Goal: Task Accomplishment & Management: Complete application form

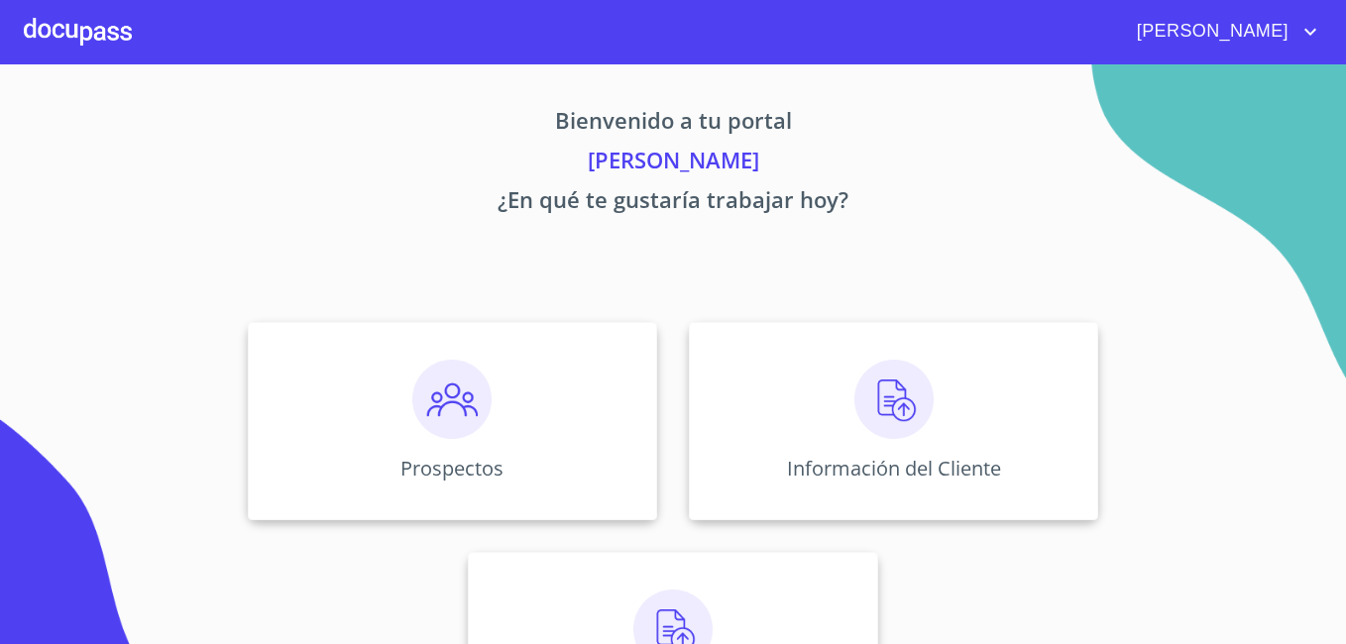
scroll to position [122, 0]
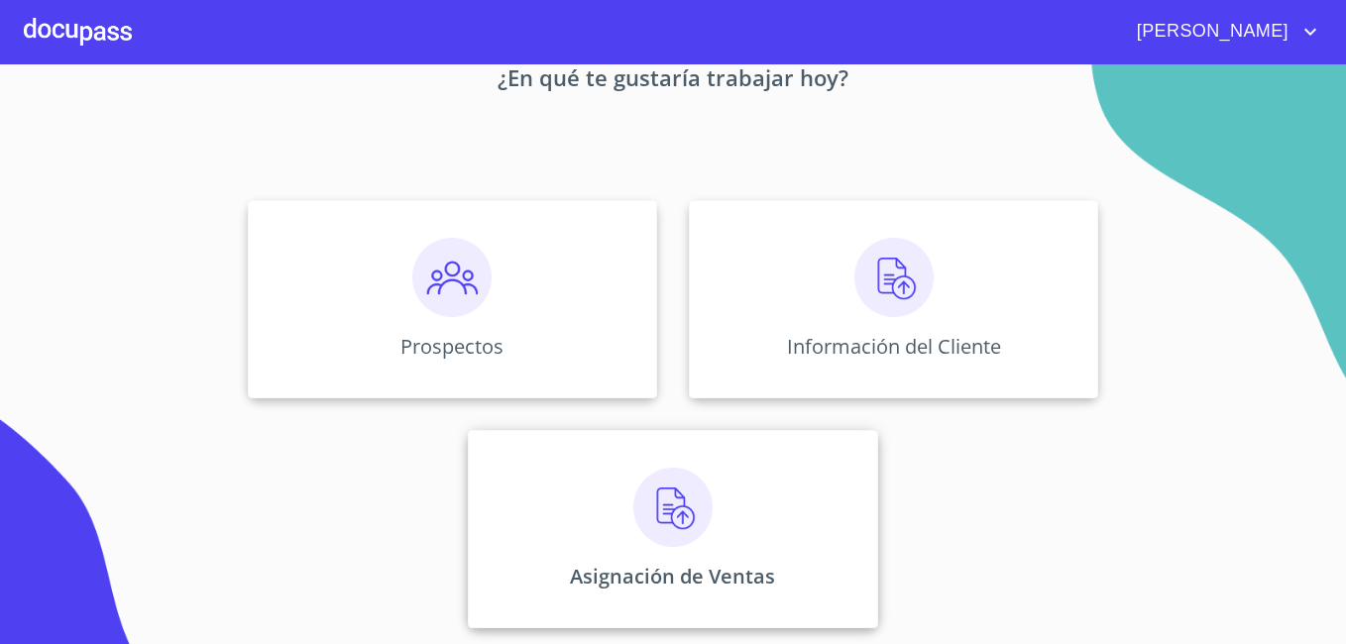
click at [672, 525] on img at bounding box center [673, 507] width 79 height 79
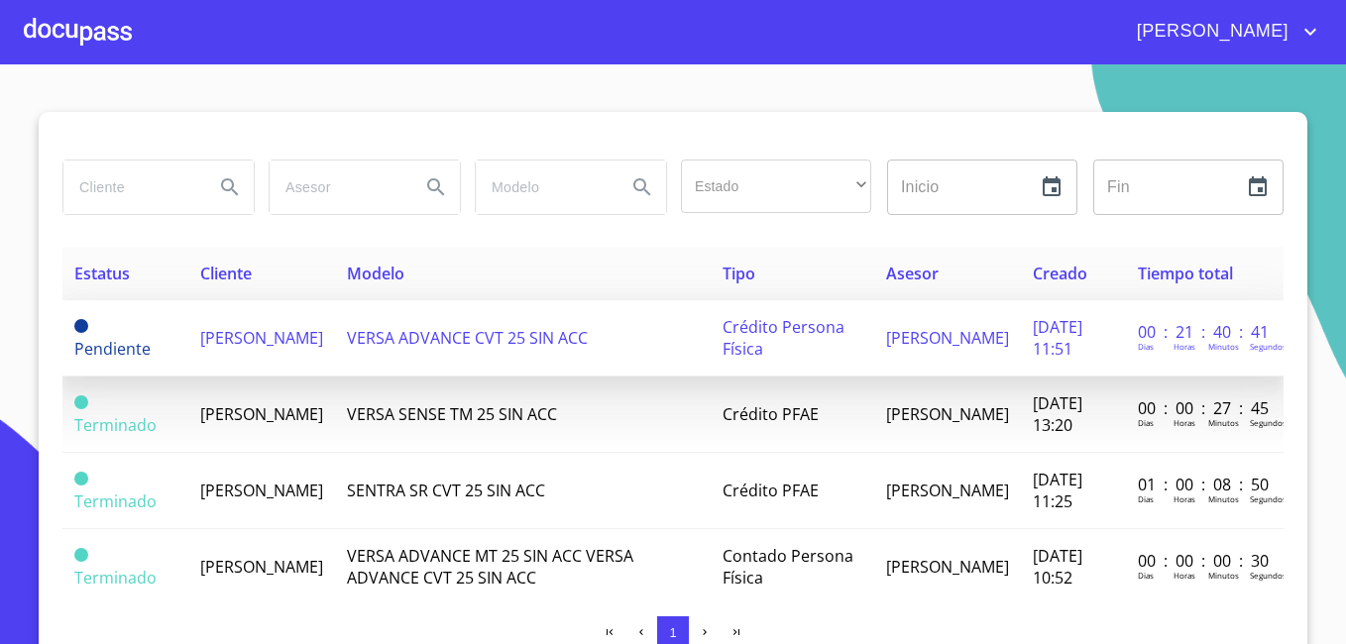
click at [246, 342] on span "[PERSON_NAME]" at bounding box center [261, 338] width 123 height 22
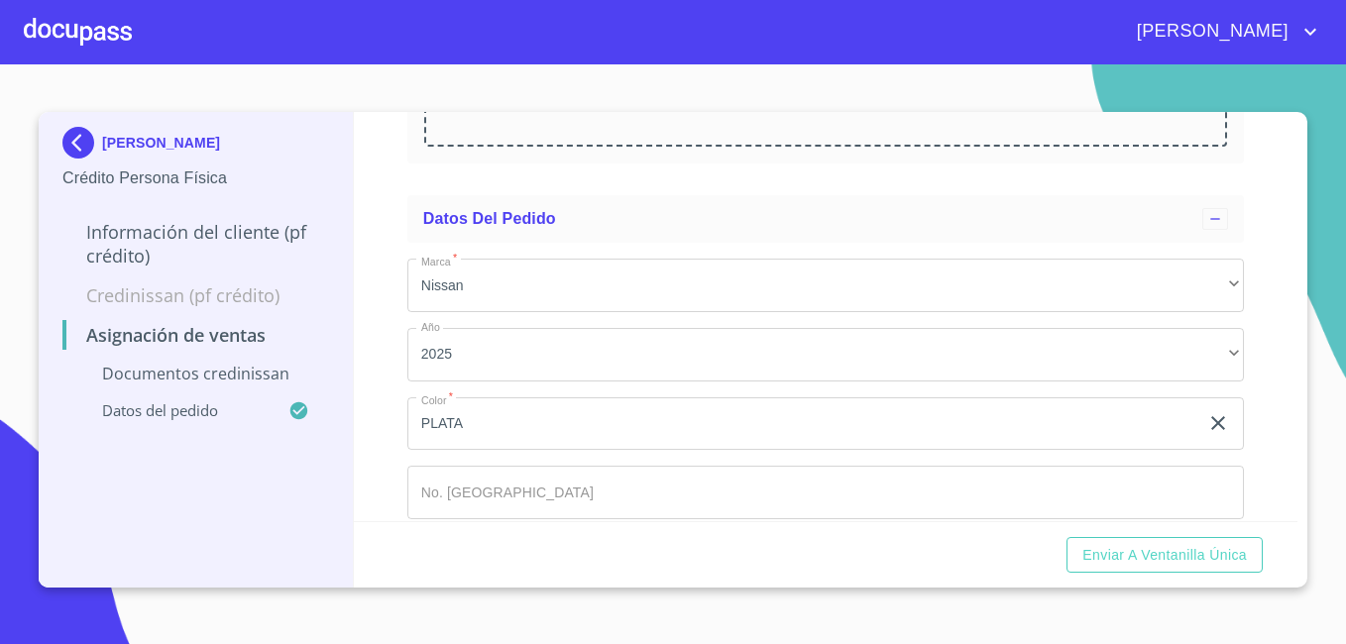
scroll to position [490, 0]
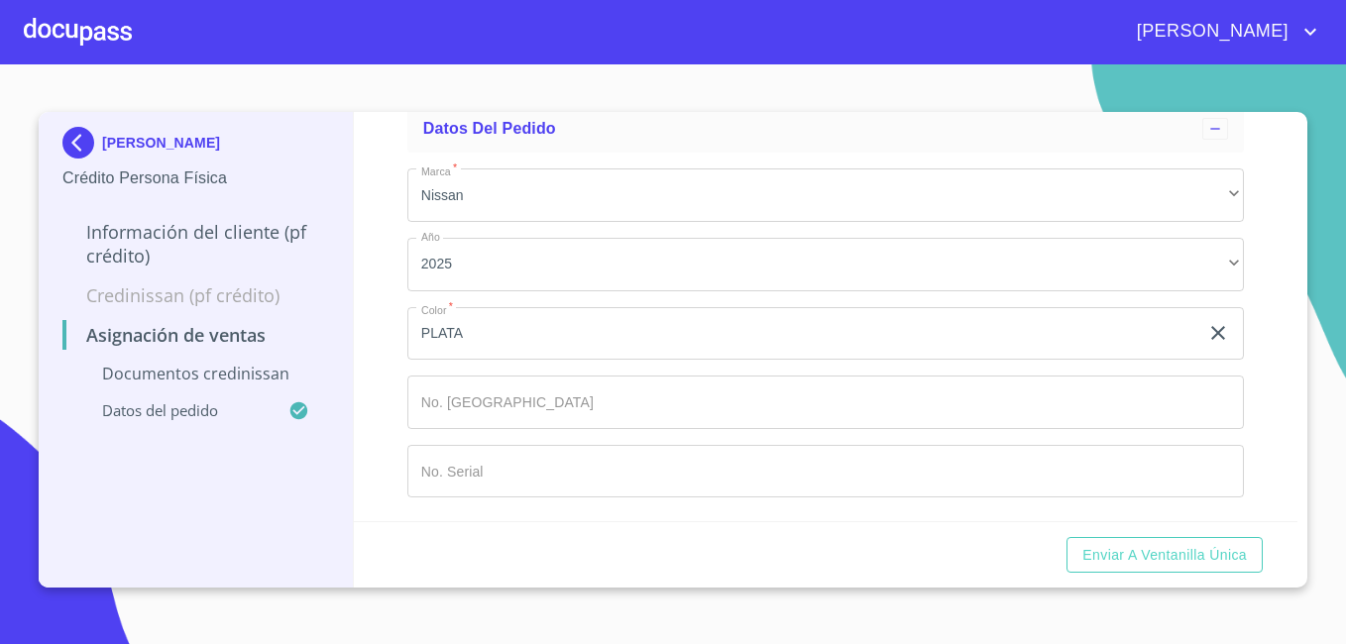
click at [782, 414] on input "Marca   *" at bounding box center [825, 403] width 837 height 54
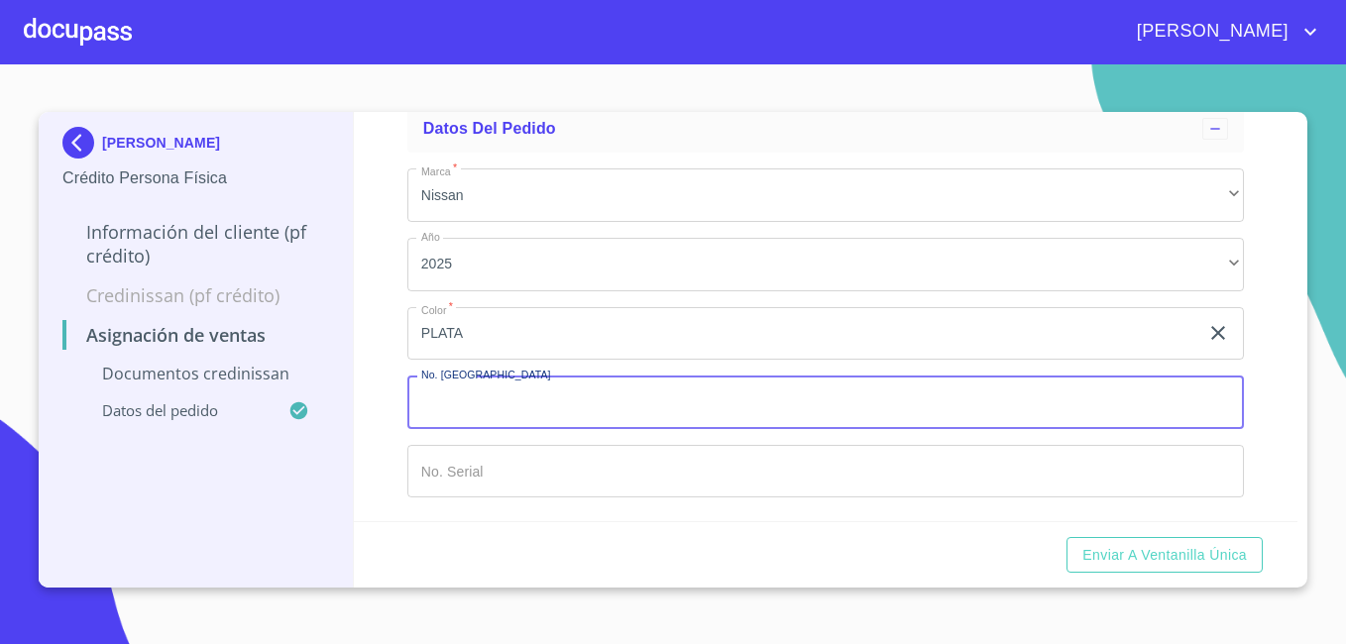
click at [464, 468] on input "Marca   *" at bounding box center [825, 472] width 837 height 54
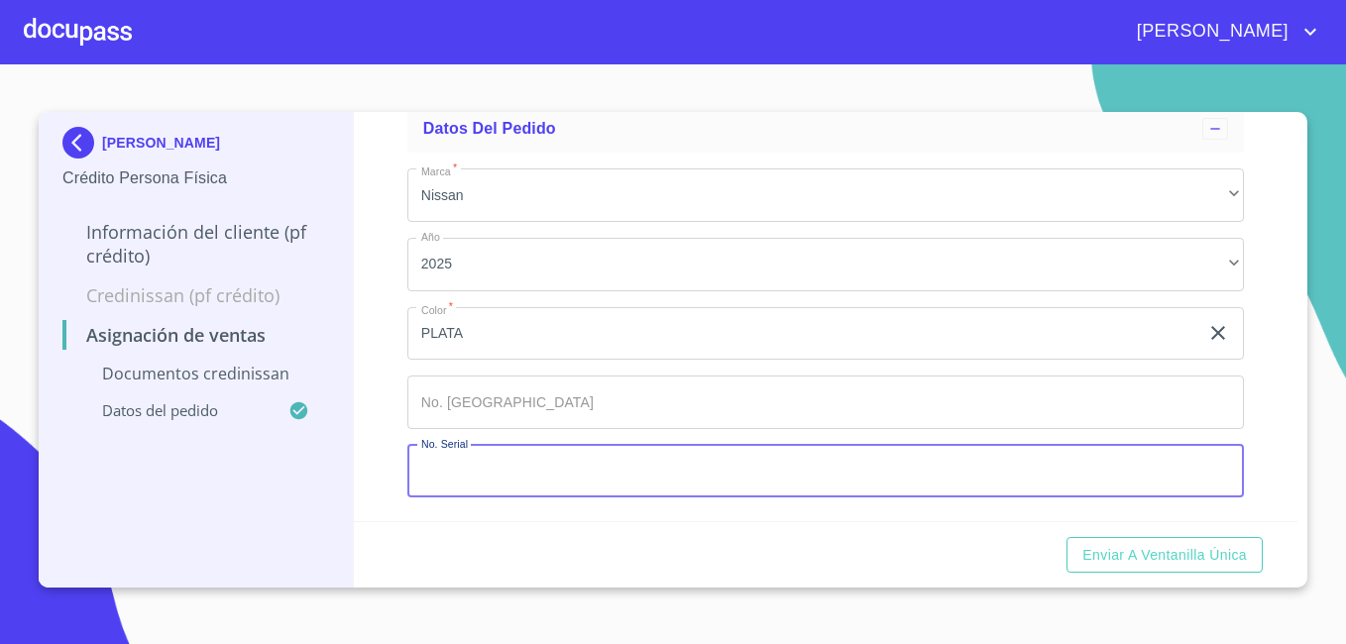
paste input "[US_VEHICLE_IDENTIFICATION_NUMBER]"
type input "[US_VEHICLE_IDENTIFICATION_NUMBER]"
click at [499, 406] on input "Marca   *" at bounding box center [825, 403] width 837 height 54
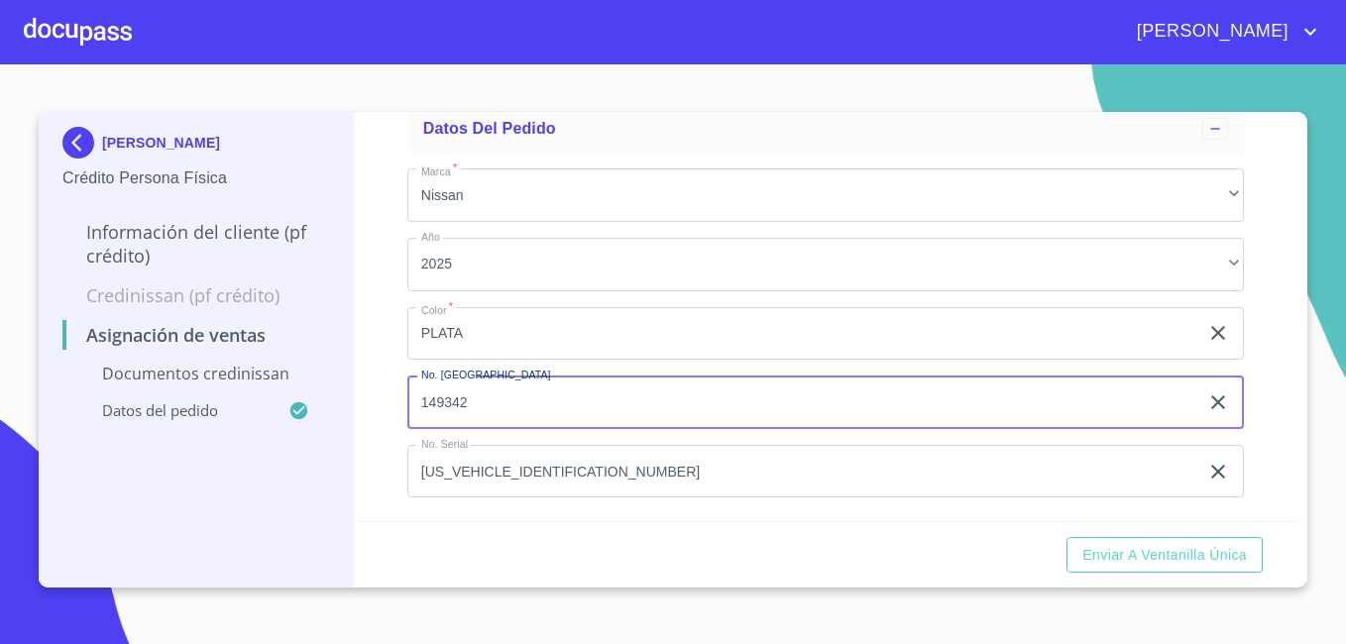
type input "149342"
click at [390, 425] on div "Asignación de Ventas Documentos CrediNissan Dictamen CrediNissan * Arrastra o s…" at bounding box center [826, 316] width 945 height 409
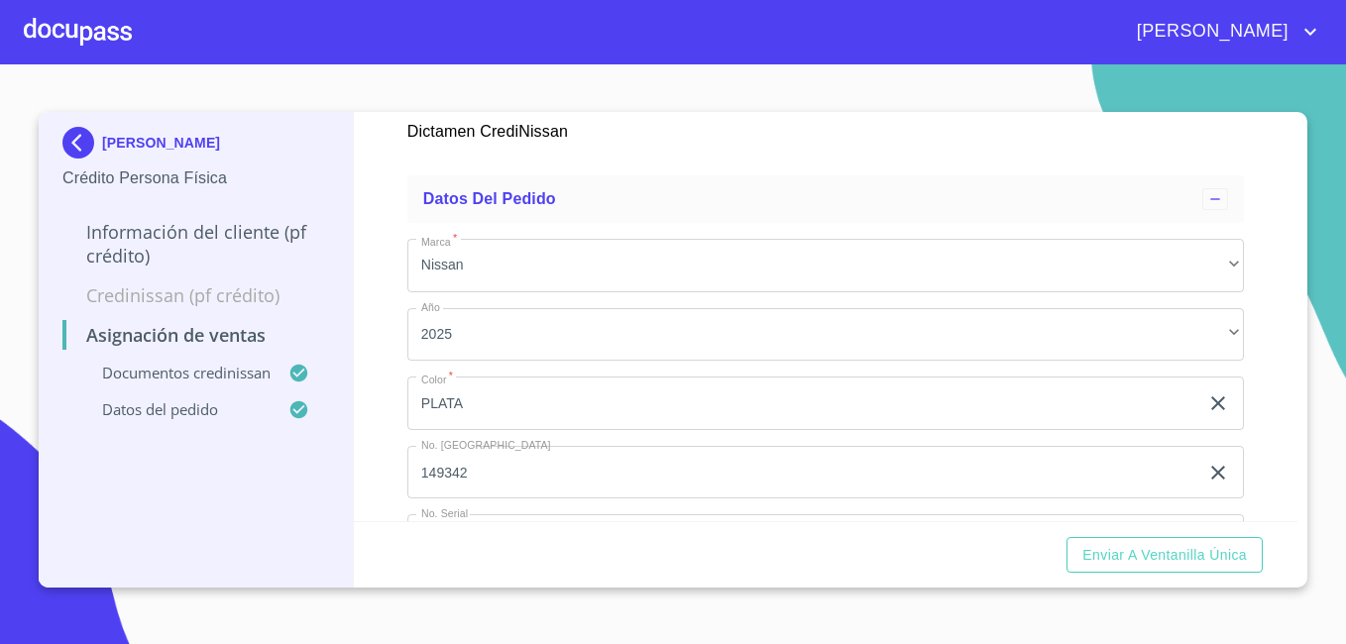
scroll to position [964, 0]
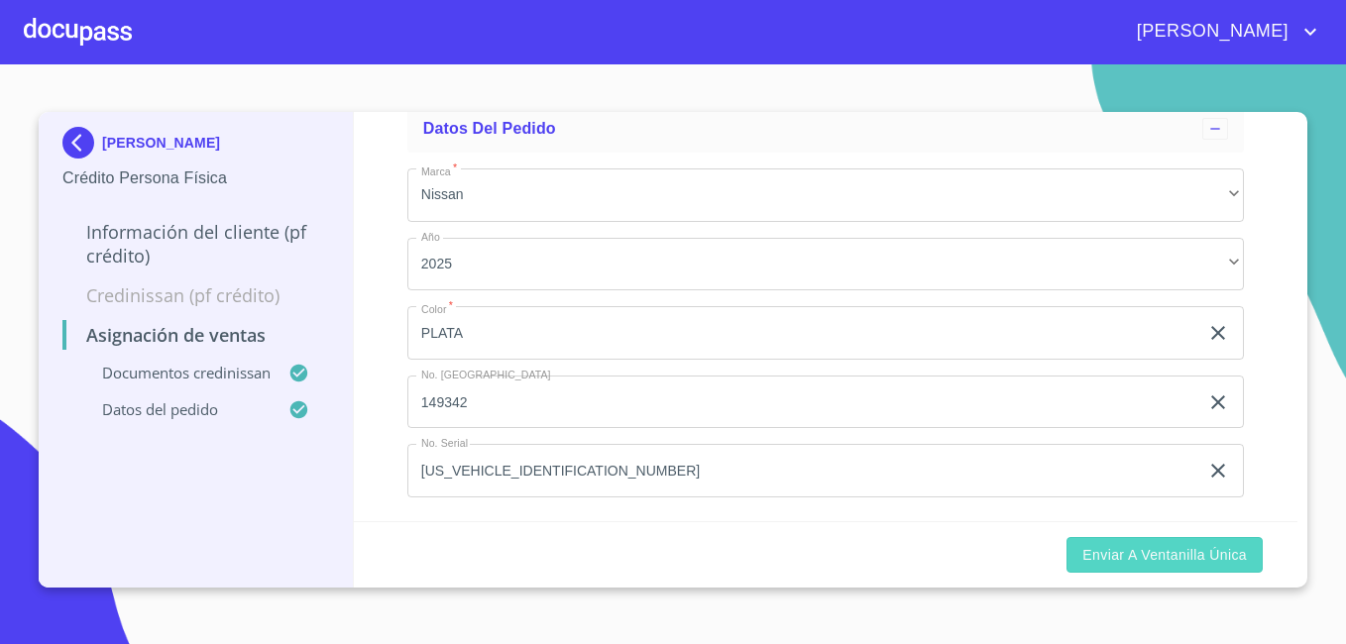
click at [1211, 553] on span "Enviar a Ventanilla única" at bounding box center [1165, 555] width 165 height 25
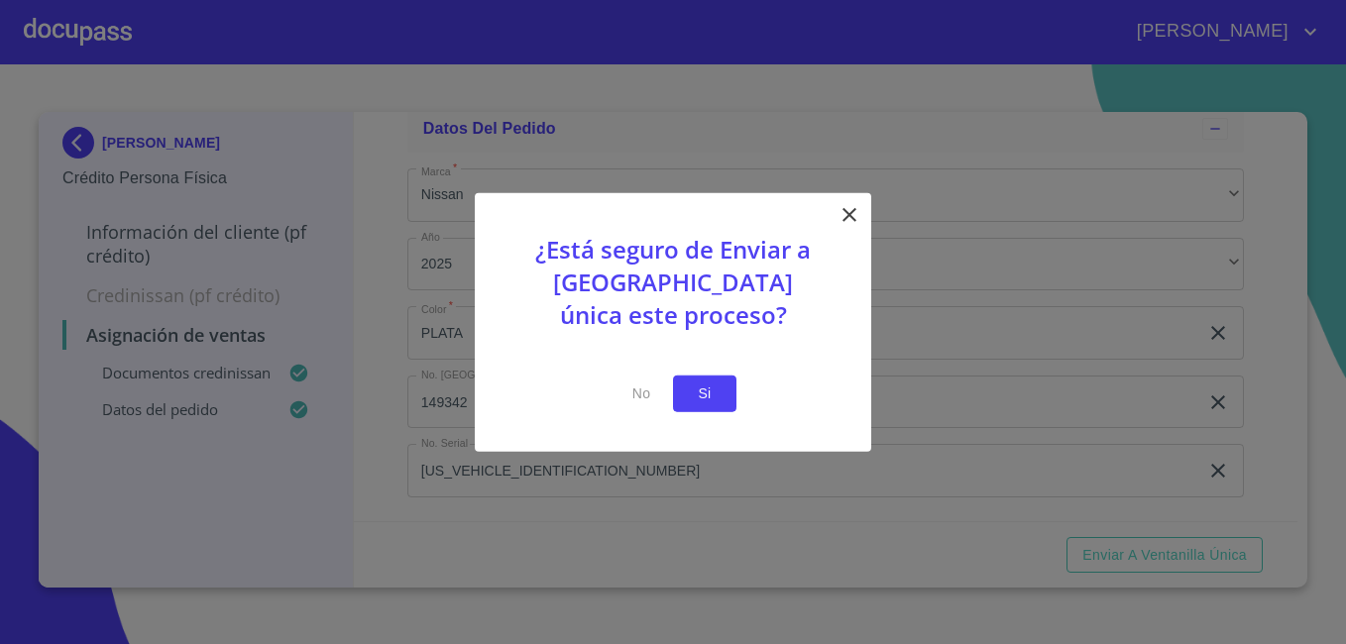
click at [715, 393] on span "Si" at bounding box center [705, 394] width 32 height 25
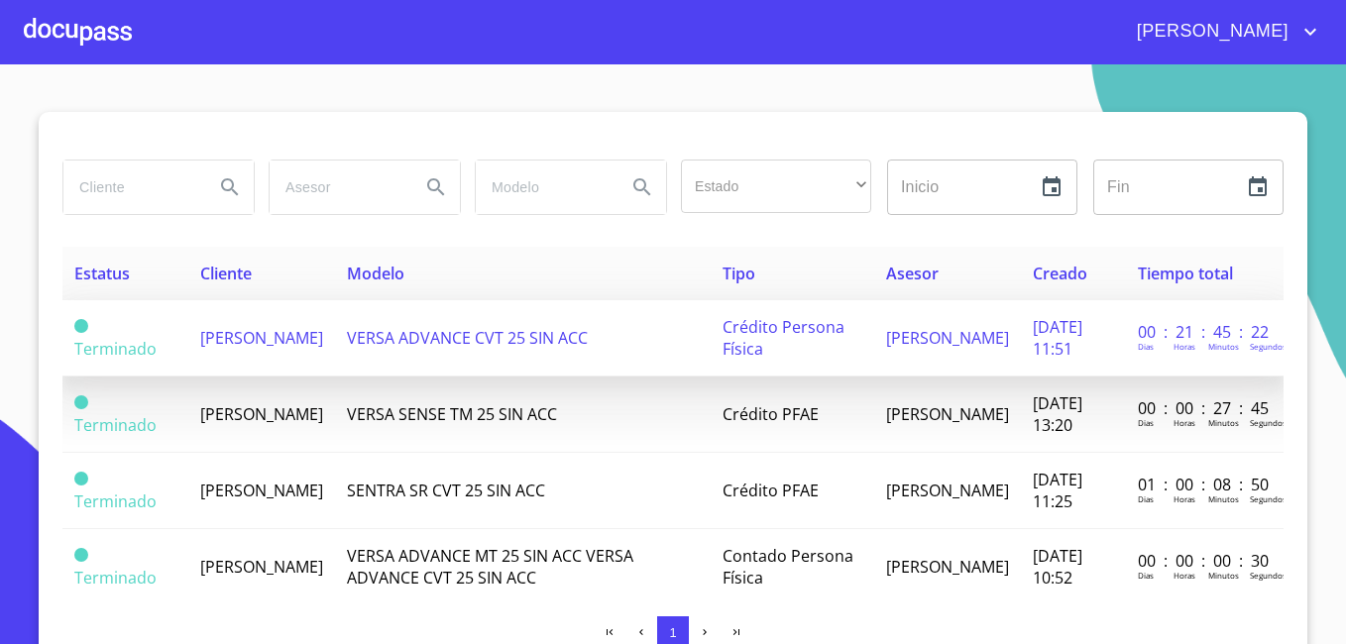
click at [221, 331] on span "[PERSON_NAME]" at bounding box center [261, 338] width 123 height 22
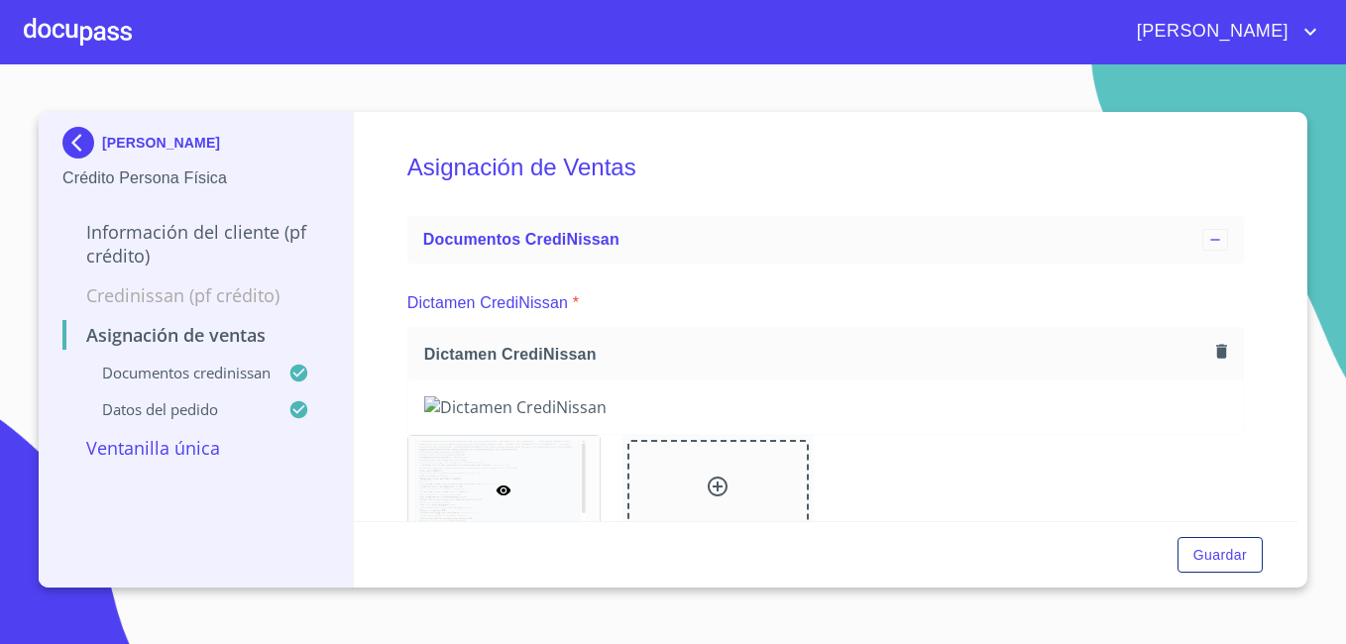
click at [77, 33] on div at bounding box center [78, 31] width 108 height 63
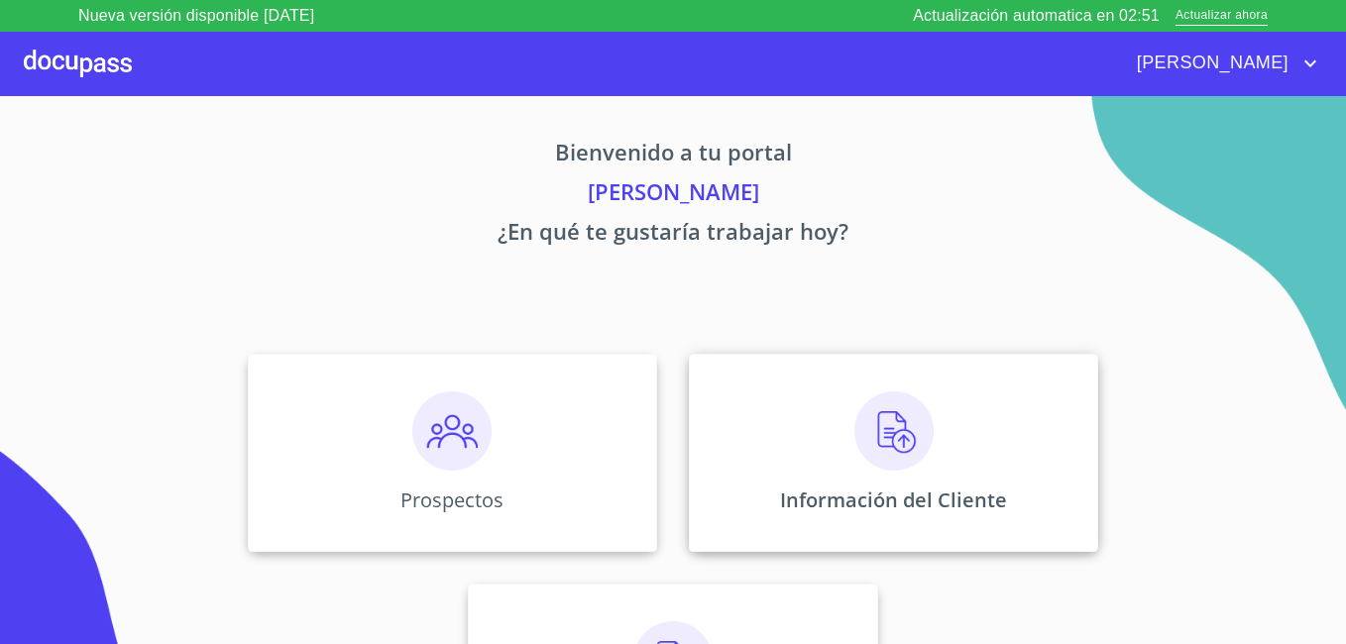
click at [878, 495] on p "Información del Cliente" at bounding box center [893, 500] width 227 height 27
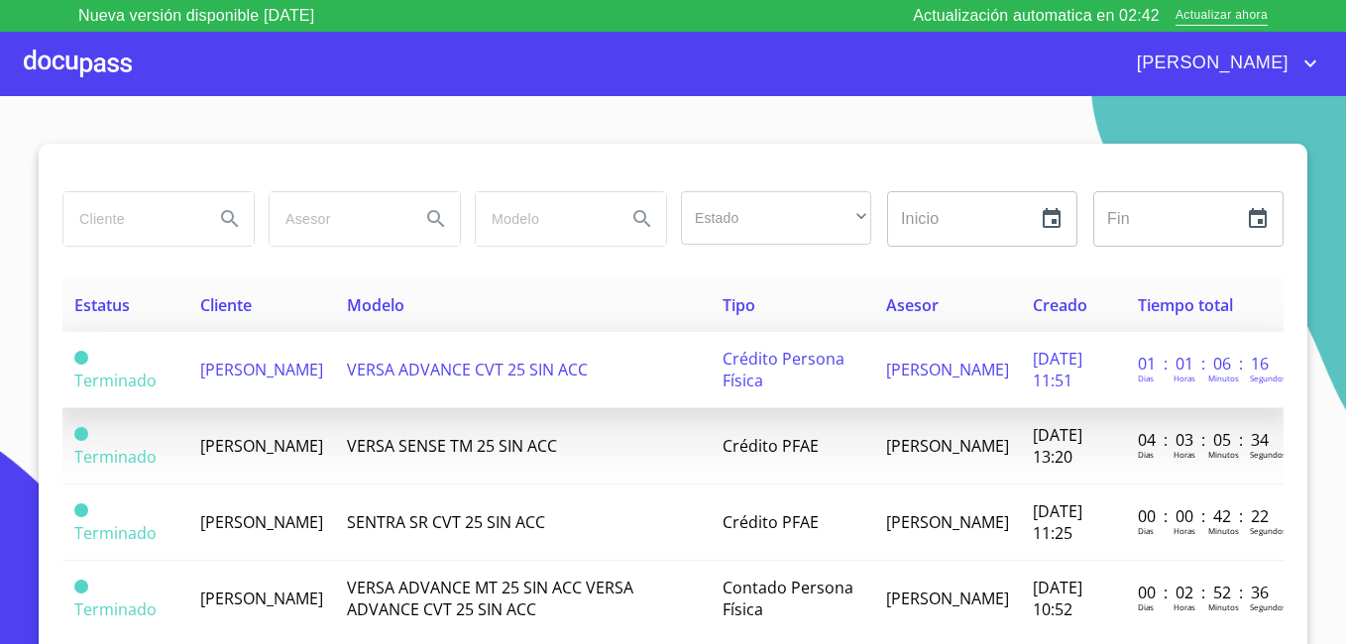
click at [237, 370] on span "[PERSON_NAME]" at bounding box center [261, 370] width 123 height 22
